Goal: Check status: Check status

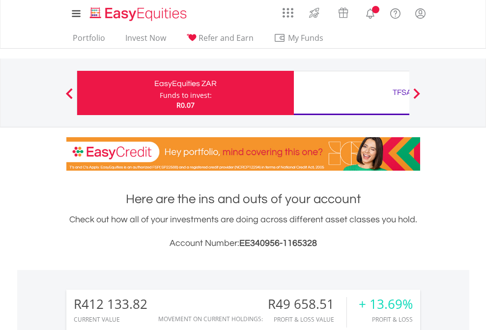
scroll to position [94, 154]
click at [160, 93] on div "Funds to invest:" at bounding box center [186, 95] width 52 height 10
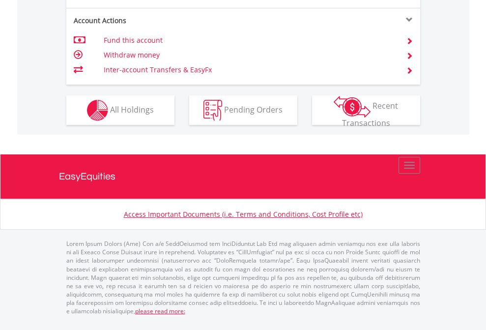
scroll to position [942, 0]
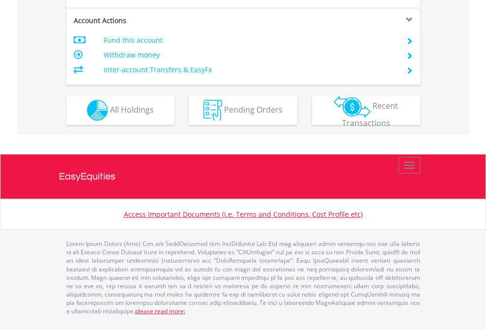
scroll to position [942, 0]
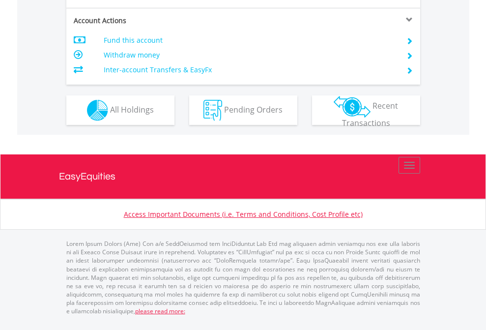
scroll to position [877, 0]
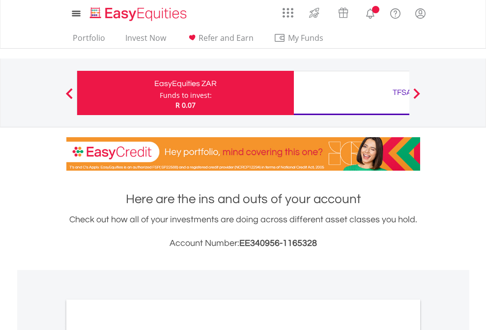
scroll to position [590, 0]
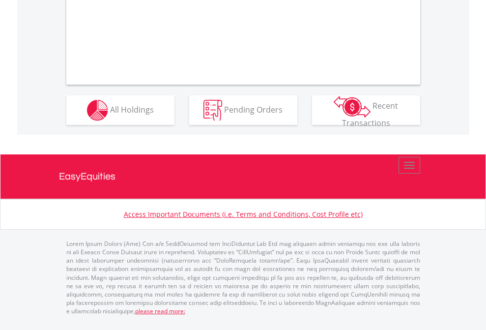
click at [110, 114] on span "All Holdings" at bounding box center [132, 109] width 44 height 11
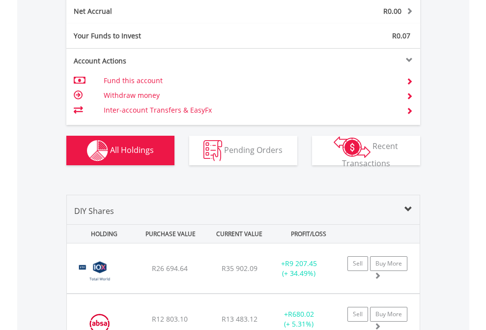
scroll to position [1112, 0]
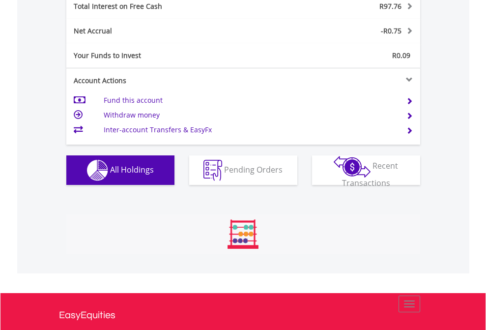
scroll to position [94, 154]
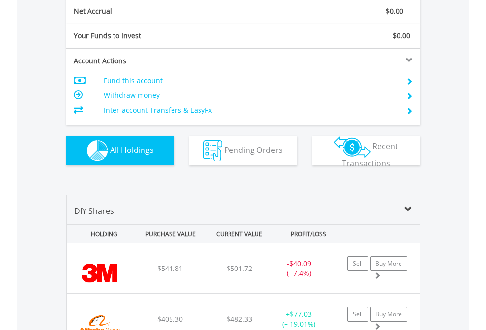
scroll to position [1112, 0]
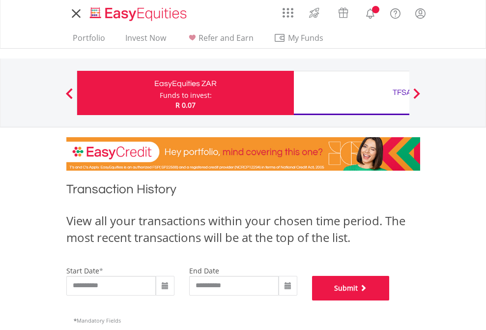
click at [390, 300] on button "Submit" at bounding box center [351, 288] width 78 height 25
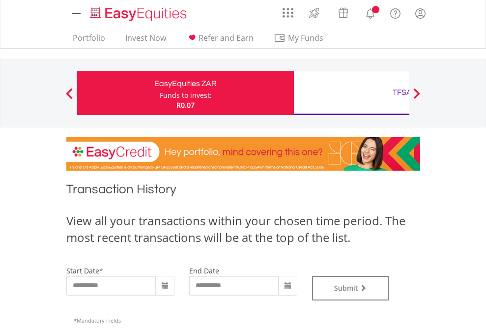
click at [351, 93] on div "TFSA" at bounding box center [402, 92] width 205 height 14
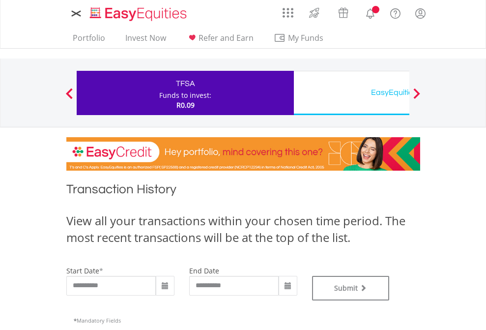
type input "**********"
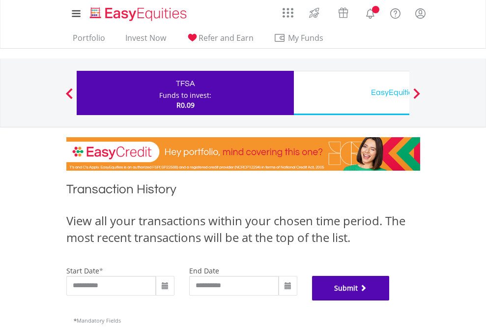
click at [390, 300] on button "Submit" at bounding box center [351, 288] width 78 height 25
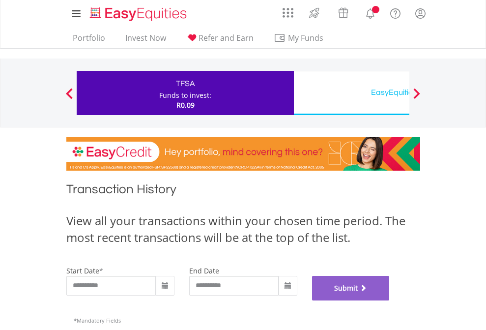
scroll to position [398, 0]
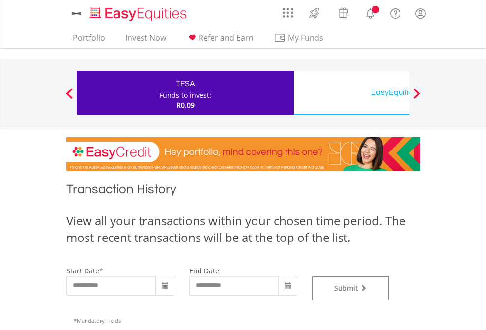
click at [351, 93] on div "EasyEquities USD" at bounding box center [402, 92] width 205 height 14
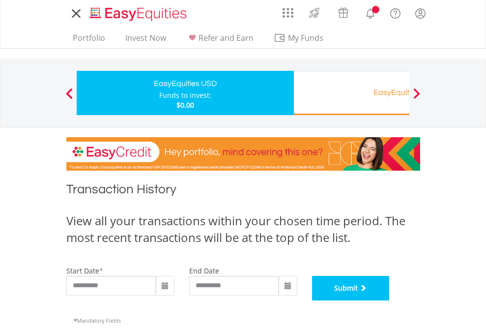
click at [390, 300] on button "Submit" at bounding box center [351, 288] width 78 height 25
